Goal: Find specific page/section: Find specific page/section

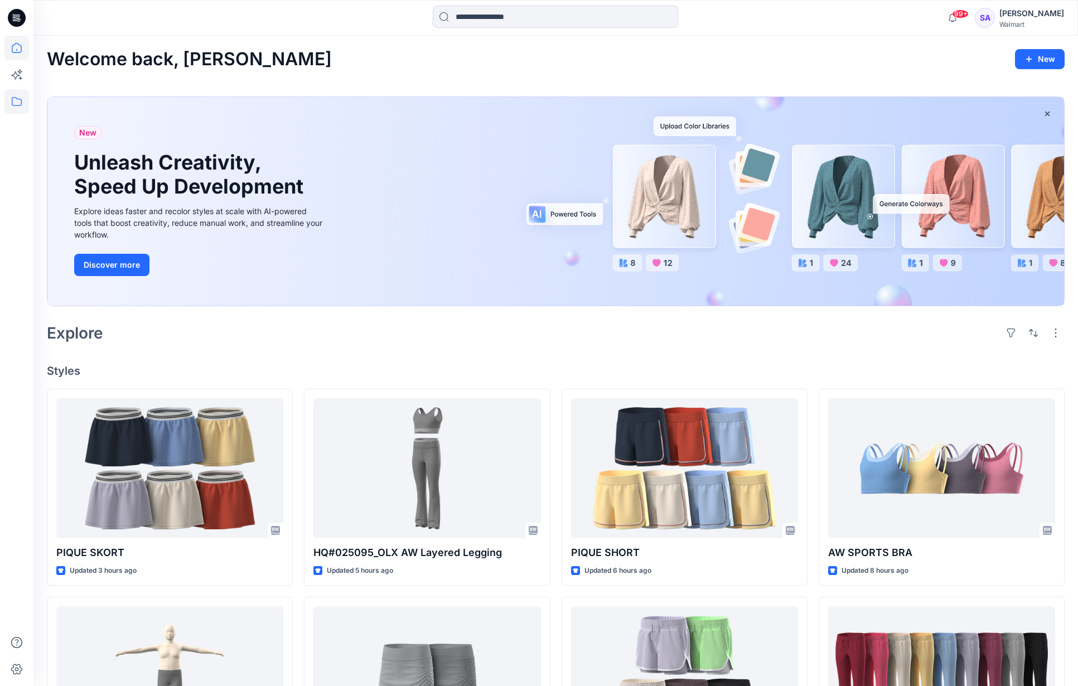
click at [17, 108] on icon at bounding box center [16, 101] width 25 height 25
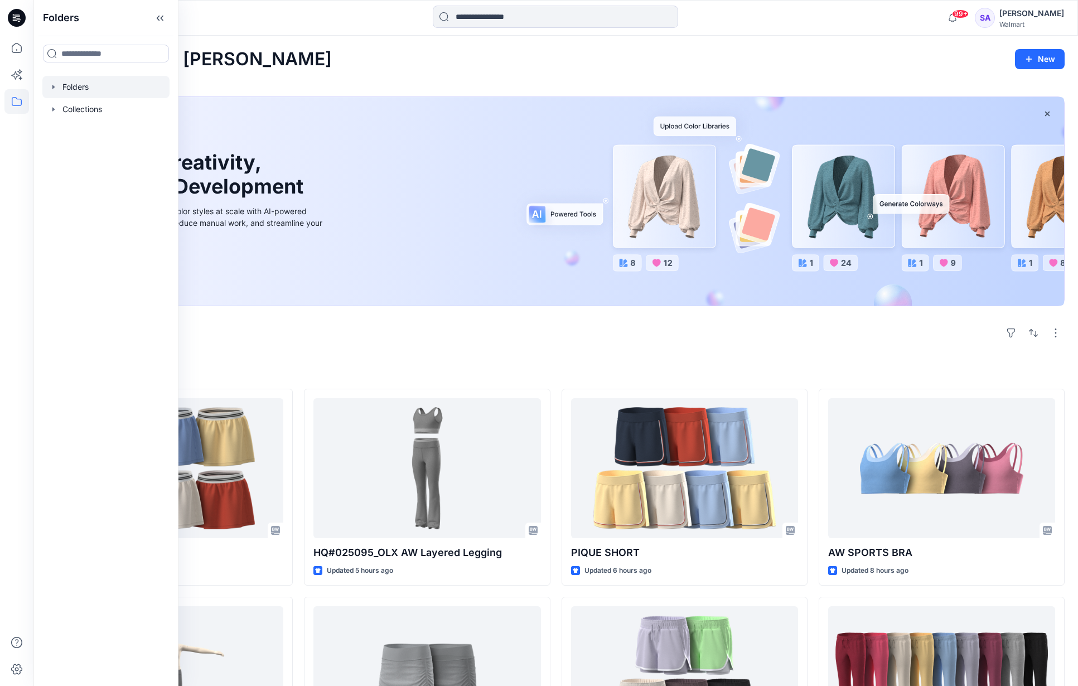
click at [102, 90] on div at bounding box center [105, 87] width 127 height 22
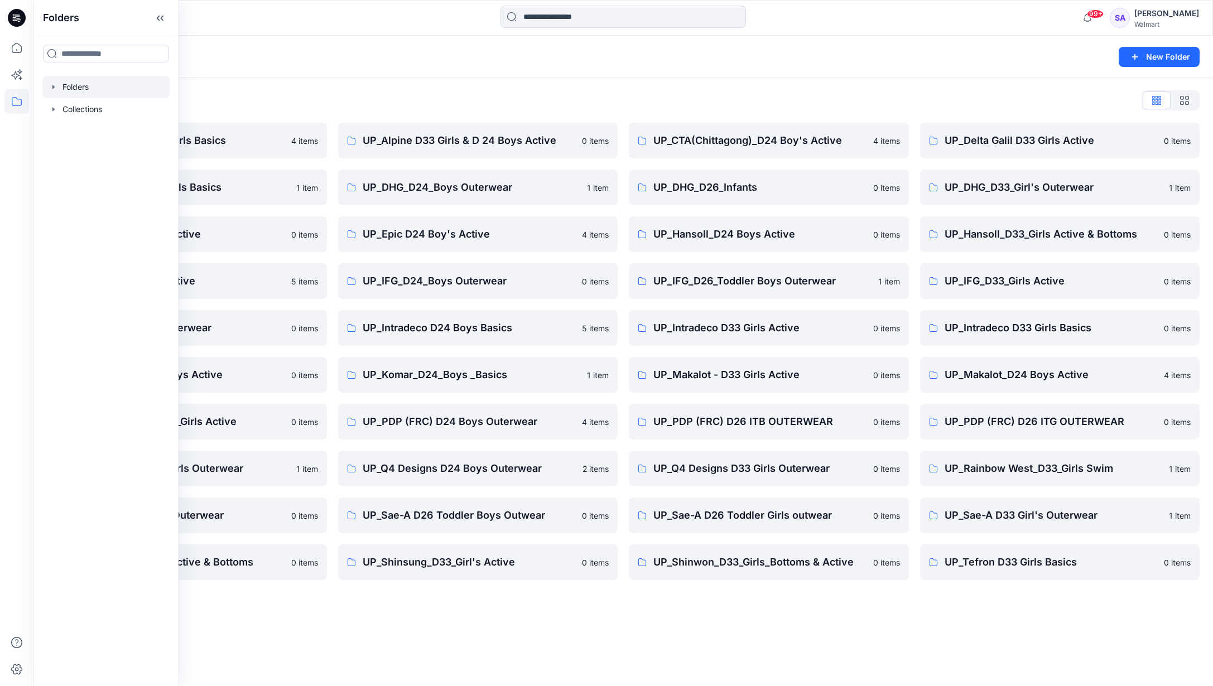
click at [100, 95] on div at bounding box center [105, 87] width 127 height 22
click at [112, 90] on div at bounding box center [105, 87] width 127 height 22
click at [240, 95] on div "Folders List" at bounding box center [623, 100] width 1152 height 18
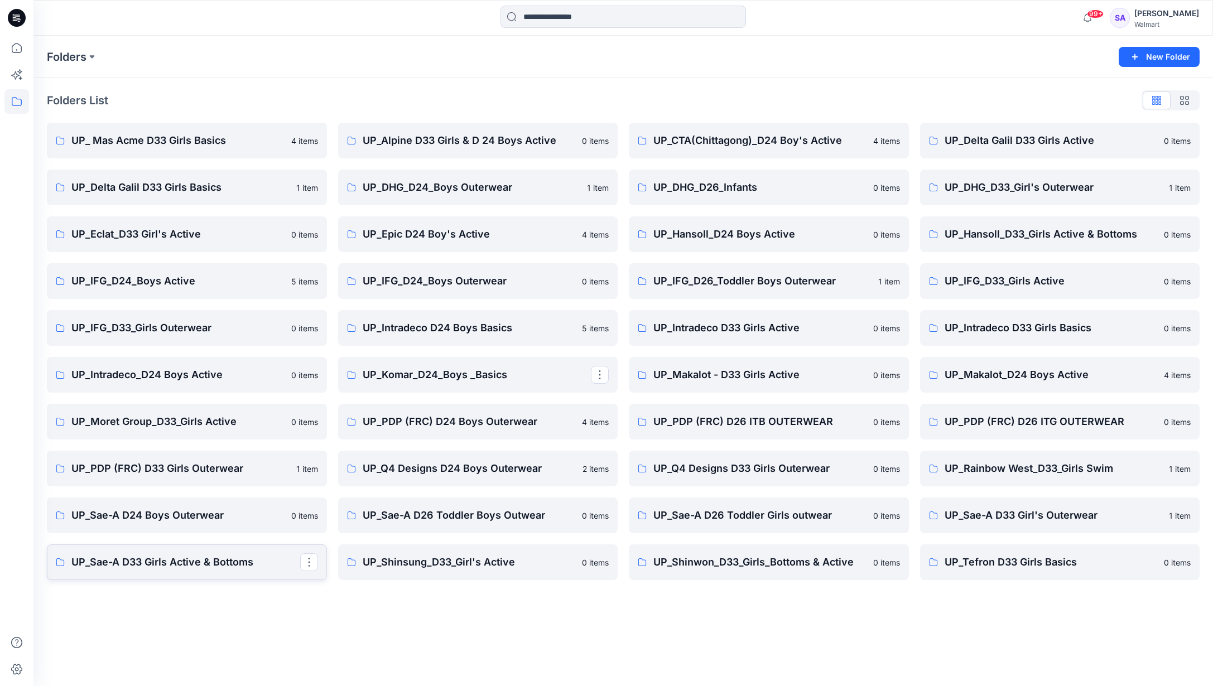
click at [181, 559] on p "UP_Sae-A D33 Girls Active & Bottoms" at bounding box center [185, 562] width 229 height 16
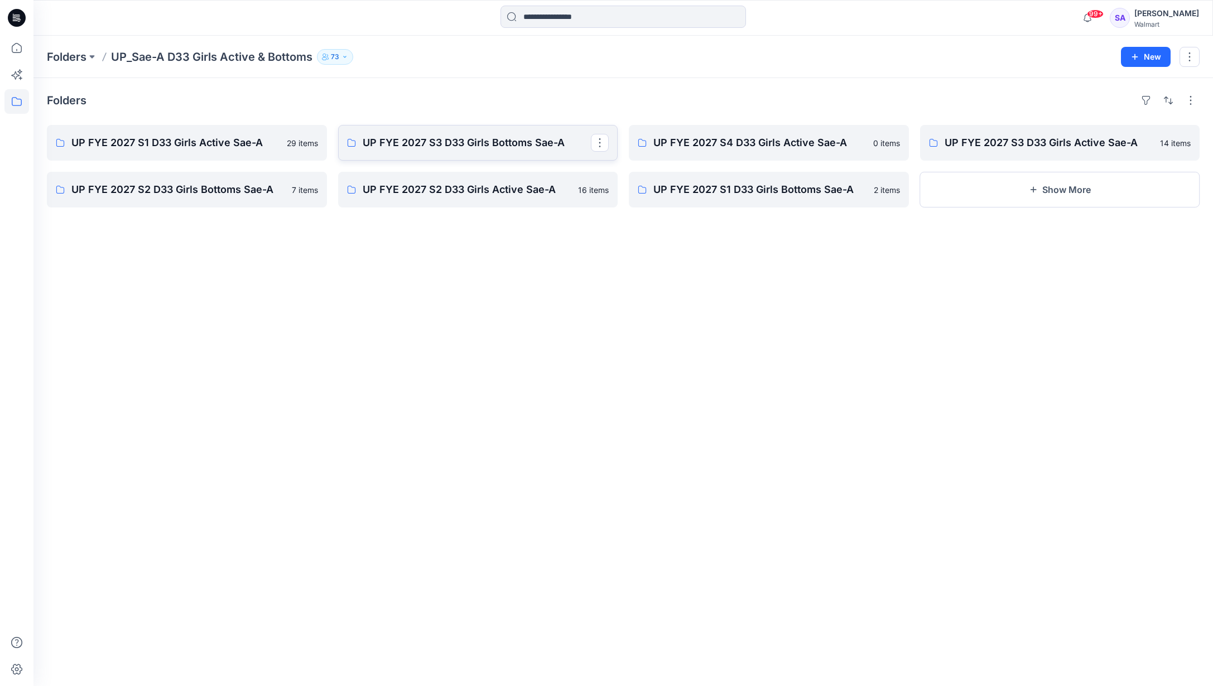
click at [496, 151] on link "UP FYE 2027 S3 D33 Girls Bottoms Sae-A" at bounding box center [478, 143] width 280 height 36
click at [1036, 138] on p "UP FYE 2027 S3 D33 Girls Active Sae-A" at bounding box center [1058, 143] width 229 height 16
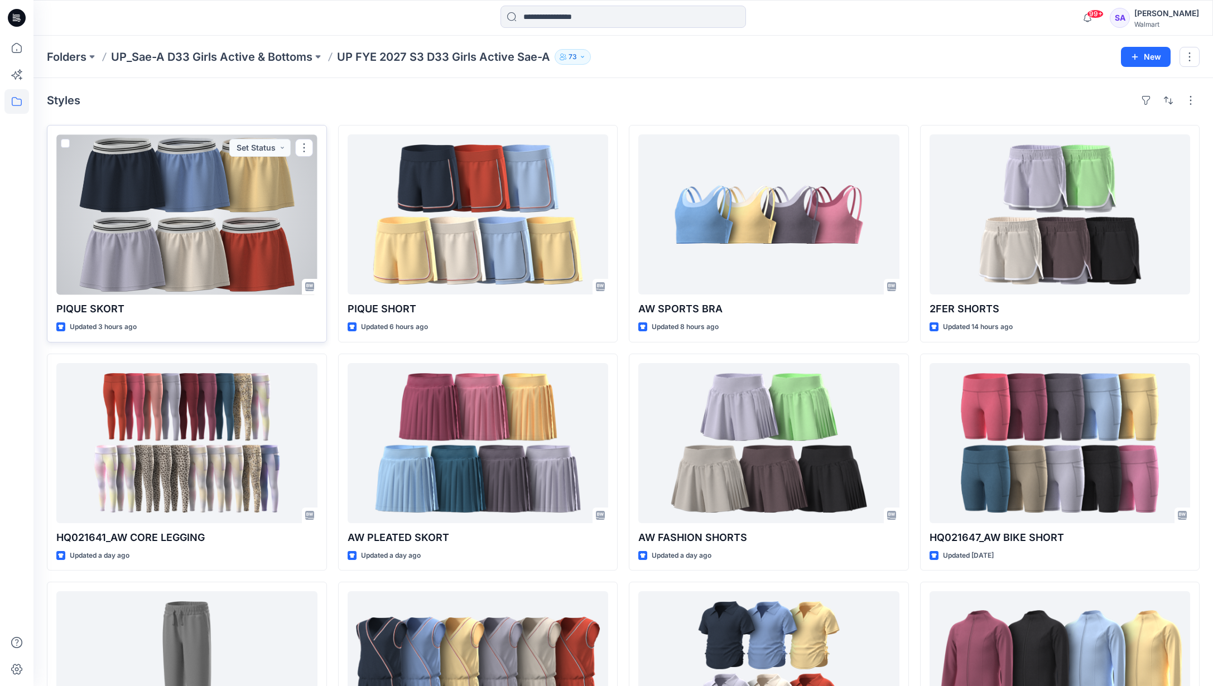
click at [206, 230] on div at bounding box center [186, 214] width 261 height 160
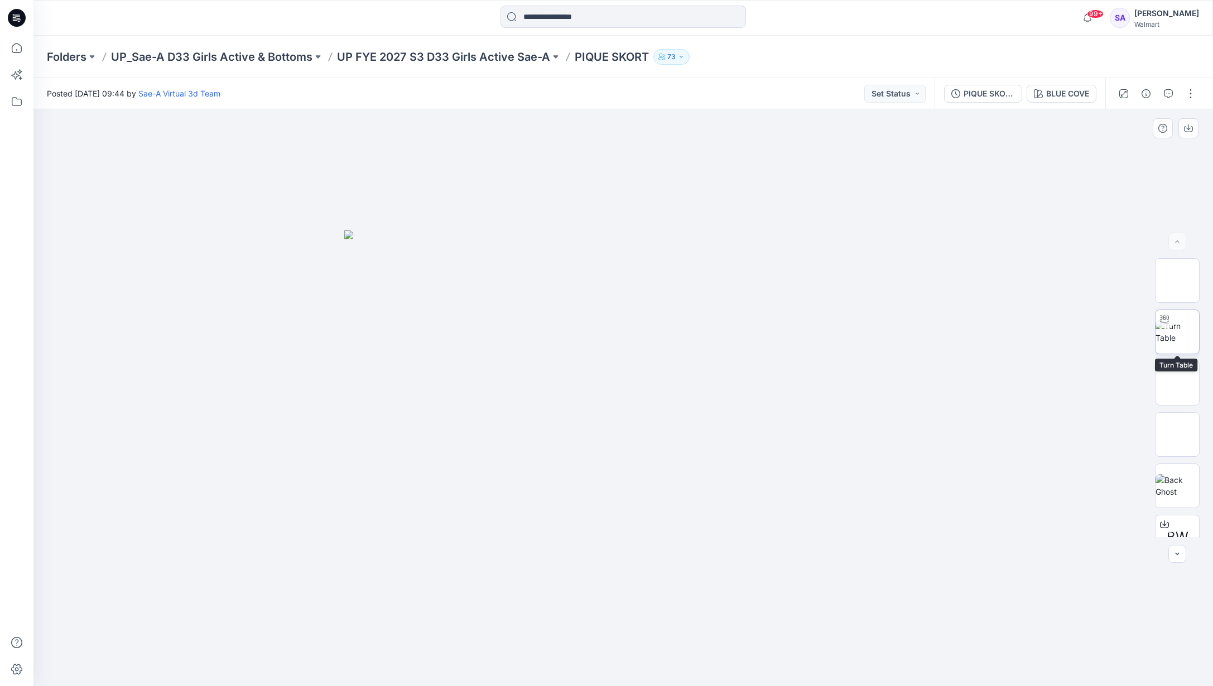
click at [1078, 336] on img at bounding box center [1177, 331] width 44 height 23
drag, startPoint x: 628, startPoint y: 668, endPoint x: 654, endPoint y: 656, distance: 28.7
click at [654, 656] on icon at bounding box center [624, 653] width 337 height 42
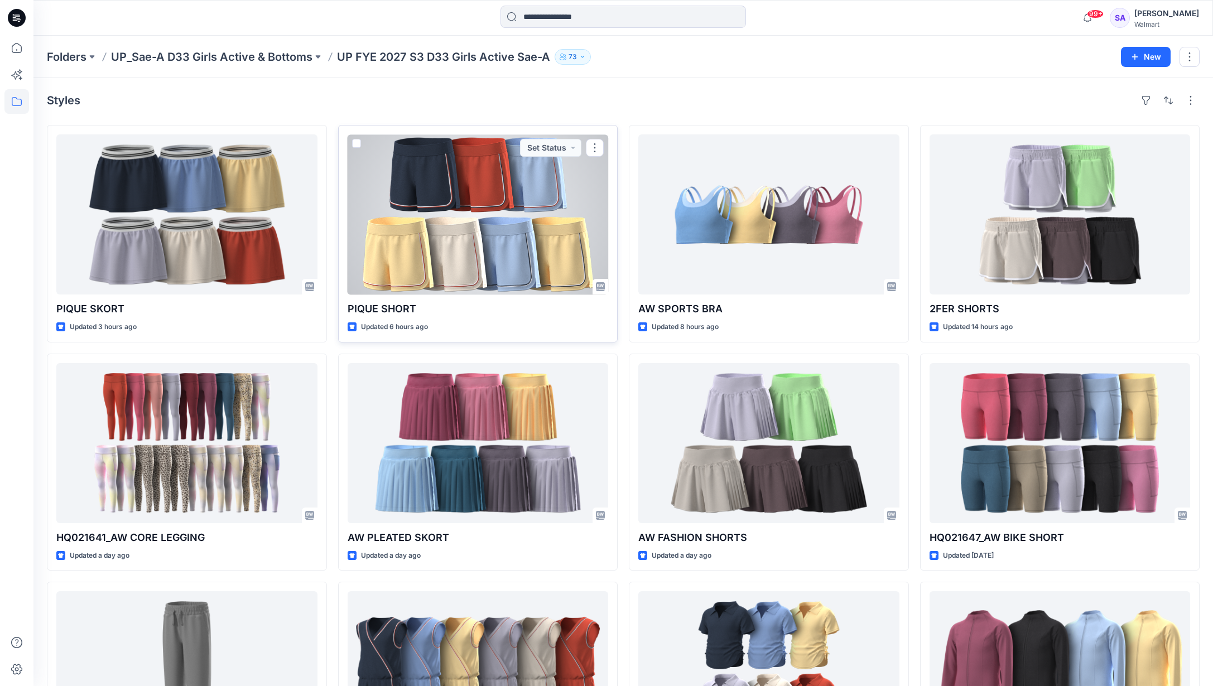
click at [506, 264] on div at bounding box center [478, 214] width 261 height 160
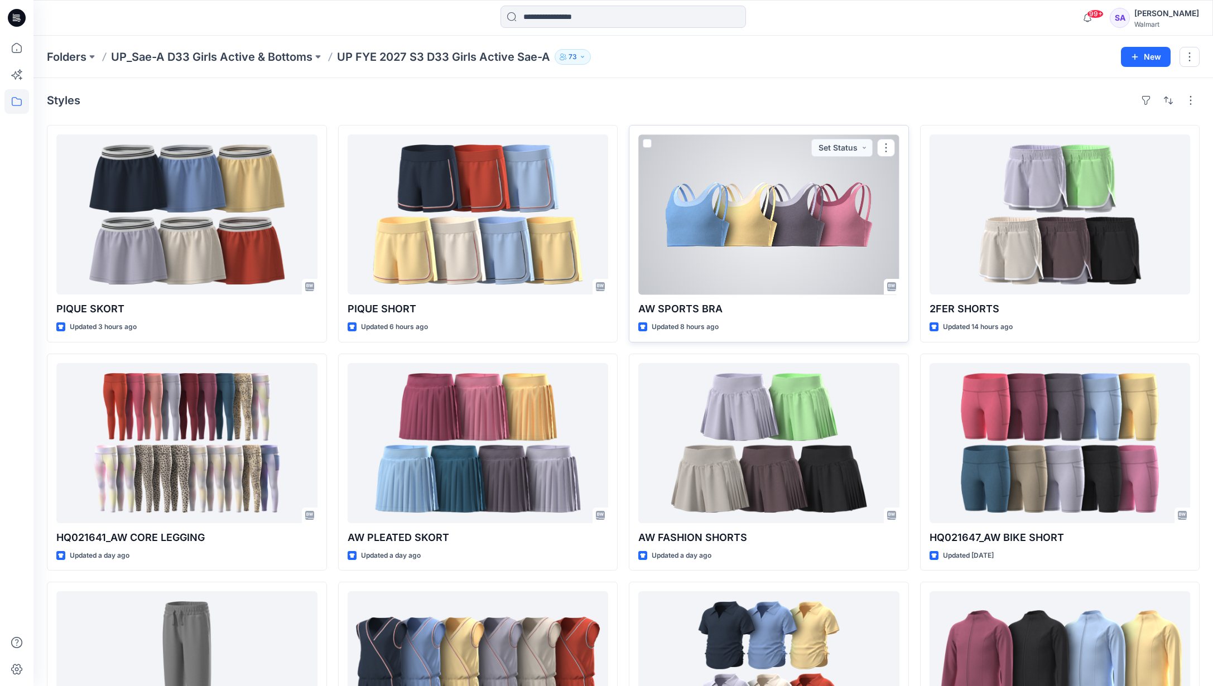
click at [792, 250] on div at bounding box center [768, 214] width 261 height 160
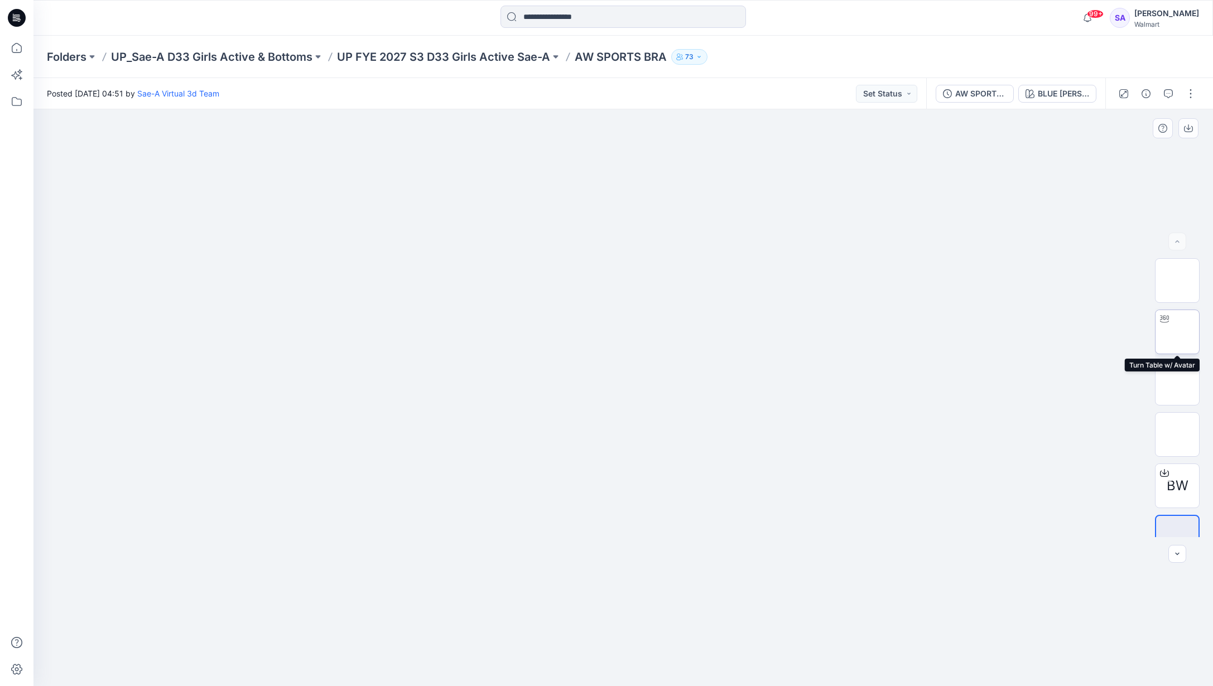
click at [1078, 332] on img at bounding box center [1177, 332] width 0 height 0
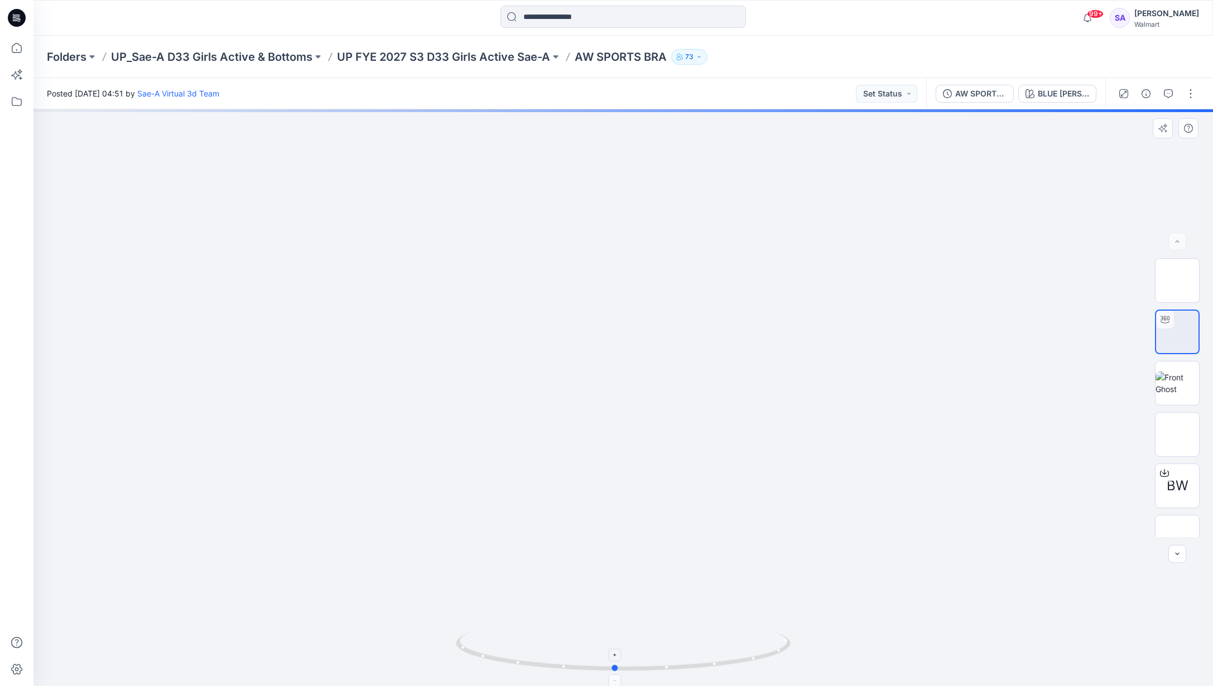
drag, startPoint x: 643, startPoint y: 667, endPoint x: 635, endPoint y: 649, distance: 19.0
click at [635, 649] on icon at bounding box center [624, 653] width 337 height 42
